Goal: Task Accomplishment & Management: Complete application form

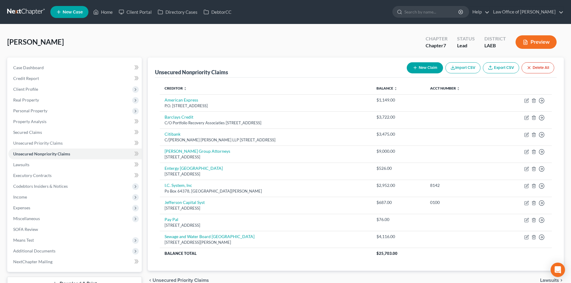
scroll to position [46, 0]
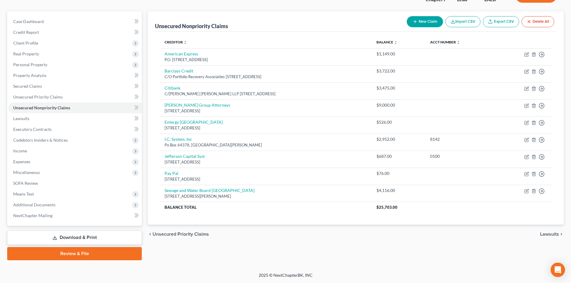
click at [80, 251] on link "Review & File" at bounding box center [74, 253] width 134 height 13
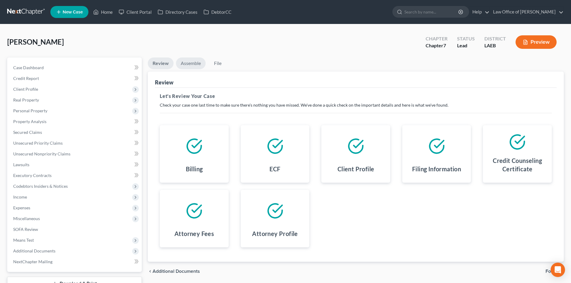
click at [191, 62] on link "Assemble" at bounding box center [191, 64] width 30 height 12
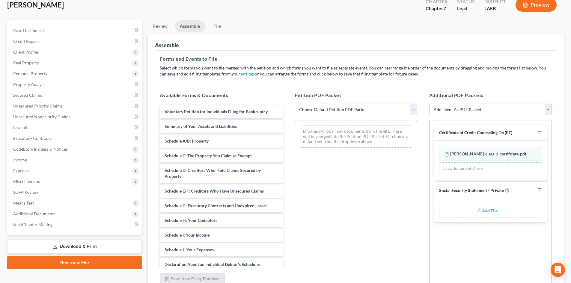
scroll to position [60, 0]
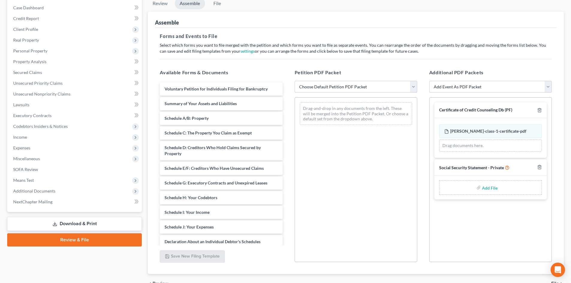
click at [325, 87] on select "Choose Default Petition PDF Packet Complete Bankruptcy Petition (all forms and …" at bounding box center [355, 87] width 123 height 12
select select "0"
click at [294, 81] on select "Choose Default Petition PDF Packet Complete Bankruptcy Petition (all forms and …" at bounding box center [355, 87] width 123 height 12
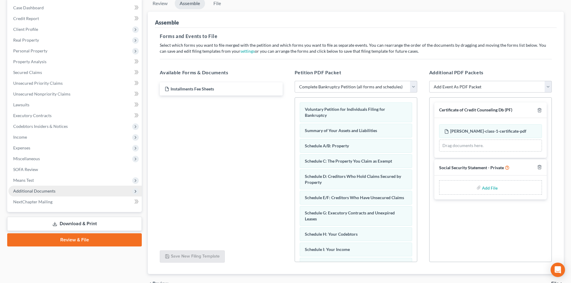
click at [40, 191] on span "Additional Documents" at bounding box center [34, 190] width 42 height 5
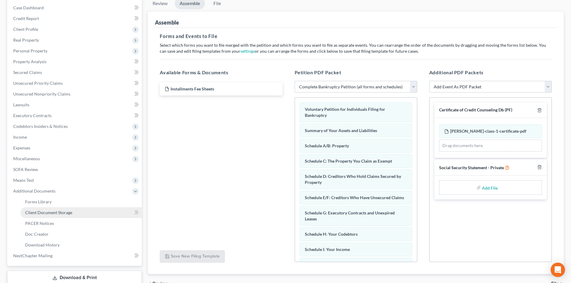
click at [52, 214] on span "Client Document Storage" at bounding box center [48, 212] width 47 height 5
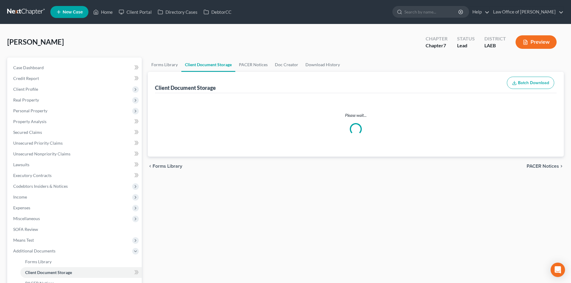
select select "0"
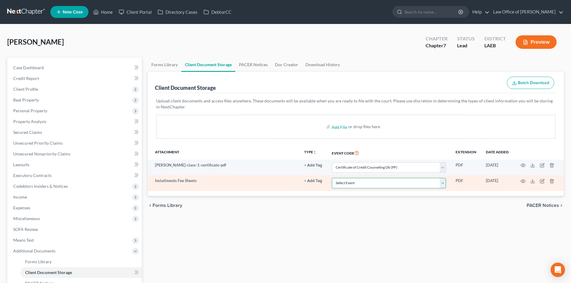
click at [377, 186] on select "Select Event Certificate of Credit Counseling Db (PF) Certificate of Credit Cou…" at bounding box center [389, 183] width 114 height 10
select select "8"
click at [332, 178] on select "Select Event Certificate of Credit Counseling Db (PF) Certificate of Credit Cou…" at bounding box center [389, 183] width 114 height 10
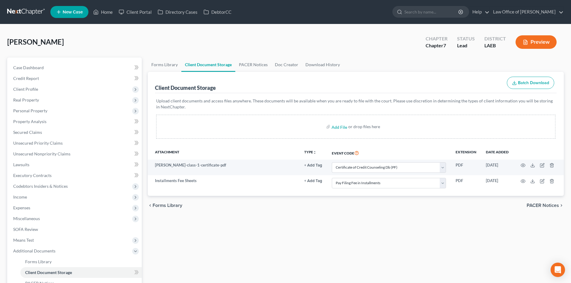
click at [397, 231] on div "Forms Library Client Document Storage PACER Notices Doc Creator Download Histor…" at bounding box center [356, 209] width 422 height 303
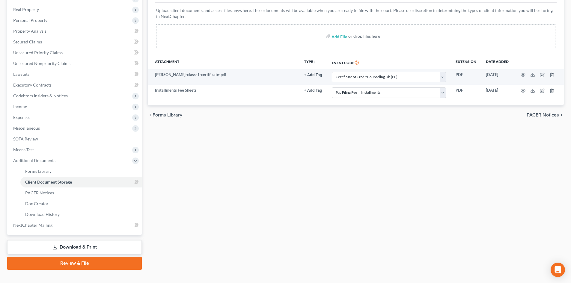
scroll to position [100, 0]
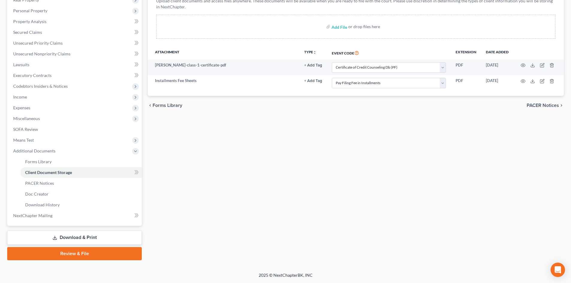
click at [61, 256] on link "Review & File" at bounding box center [74, 253] width 134 height 13
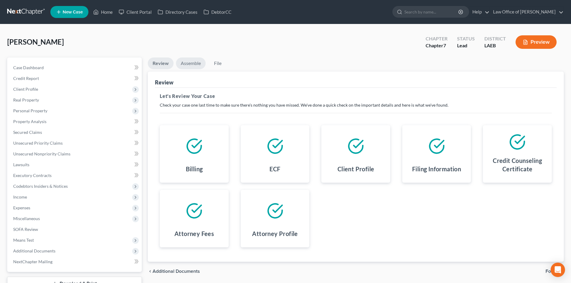
click at [192, 61] on link "Assemble" at bounding box center [191, 64] width 30 height 12
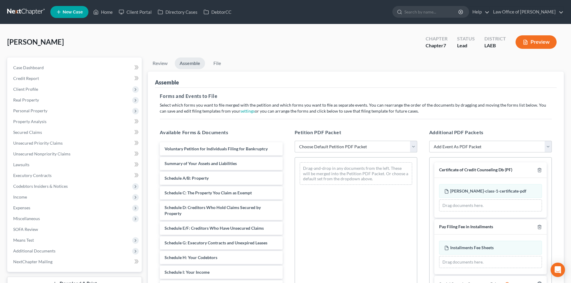
click at [322, 146] on select "Choose Default Petition PDF Packet Complete Bankruptcy Petition (all forms and …" at bounding box center [355, 147] width 123 height 12
select select "0"
click at [294, 141] on select "Choose Default Petition PDF Packet Complete Bankruptcy Petition (all forms and …" at bounding box center [355, 147] width 123 height 12
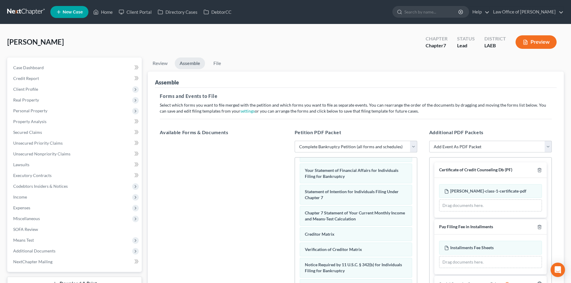
scroll to position [93, 0]
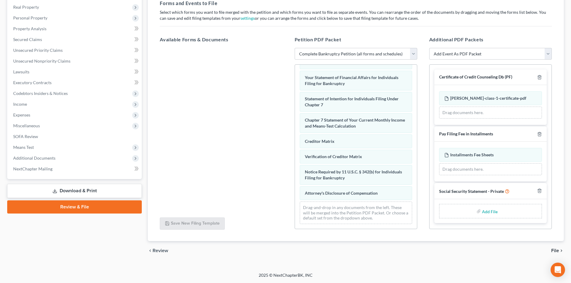
click at [492, 211] on input "file" at bounding box center [489, 211] width 14 height 11
type input "C:\fakepath\Harris SS Statement.pdf"
click at [552, 252] on span "File" at bounding box center [555, 250] width 8 height 5
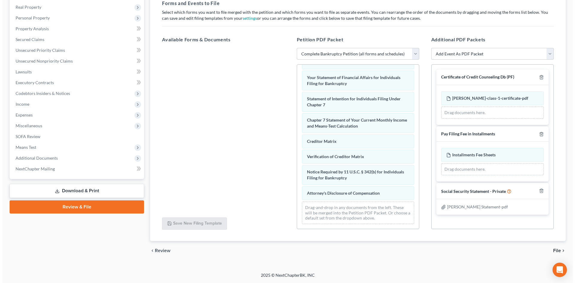
scroll to position [46, 0]
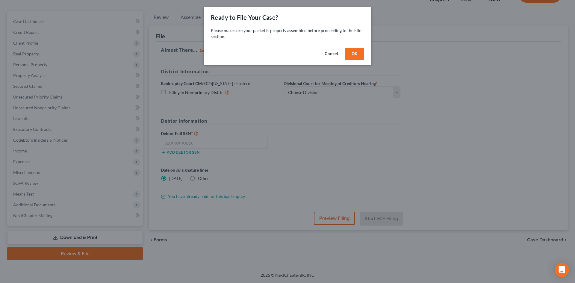
click at [362, 55] on button "OK" at bounding box center [354, 54] width 19 height 12
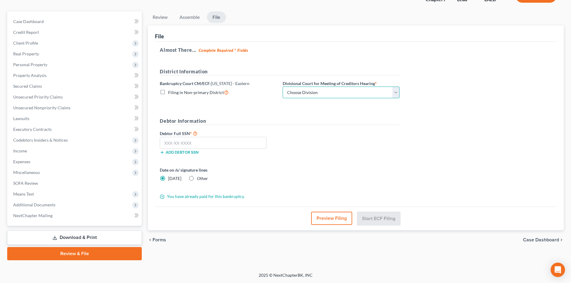
click at [332, 92] on select "Choose Division New Orleans" at bounding box center [340, 93] width 117 height 12
select select "0"
click at [282, 87] on select "Choose Division New Orleans" at bounding box center [340, 93] width 117 height 12
click at [224, 144] on input "text" at bounding box center [213, 143] width 107 height 12
type input "187-64-1313"
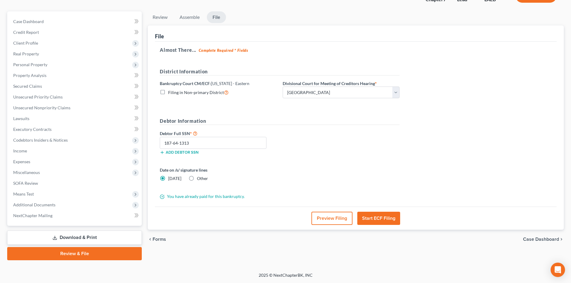
click at [374, 220] on button "Start ECF Filing" at bounding box center [378, 218] width 43 height 13
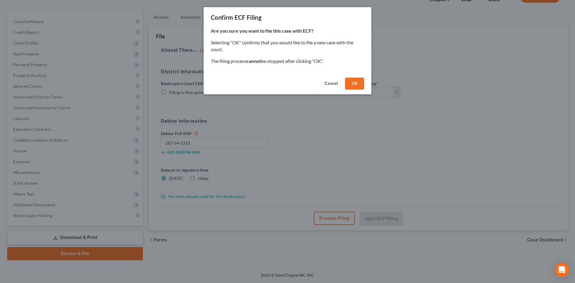
click at [351, 84] on button "OK" at bounding box center [354, 84] width 19 height 12
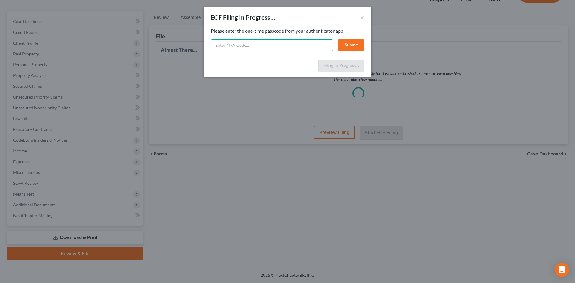
click at [259, 45] on input "text" at bounding box center [272, 45] width 122 height 12
type input "673513"
click at [350, 46] on button "Submit" at bounding box center [351, 45] width 26 height 12
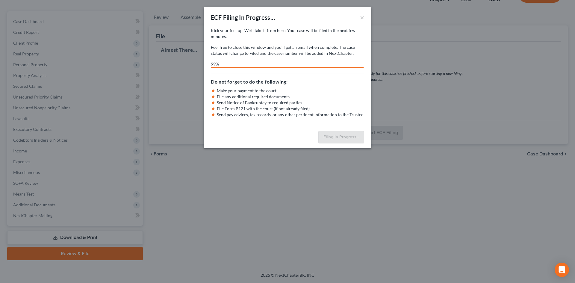
select select "0"
